Goal: Go to known website: Access a specific website the user already knows

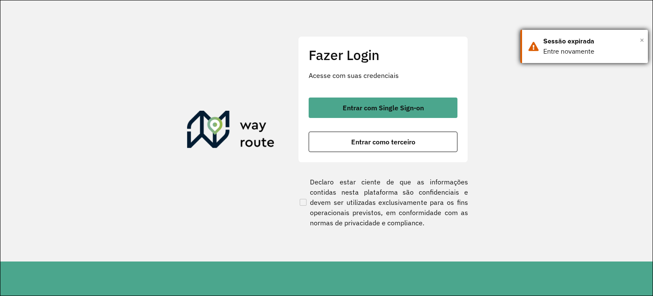
click at [643, 41] on span "×" at bounding box center [642, 40] width 4 height 13
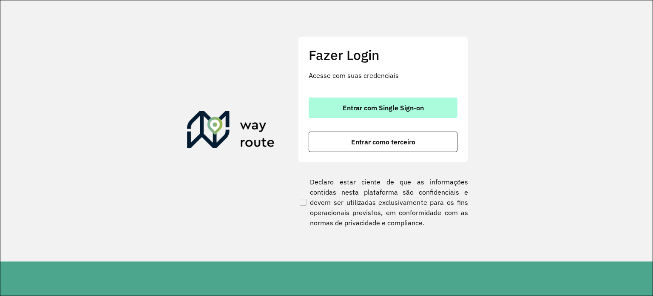
click at [418, 106] on span "Entrar com Single Sign-on" at bounding box center [383, 107] width 81 height 7
